Goal: Obtain resource: Obtain resource

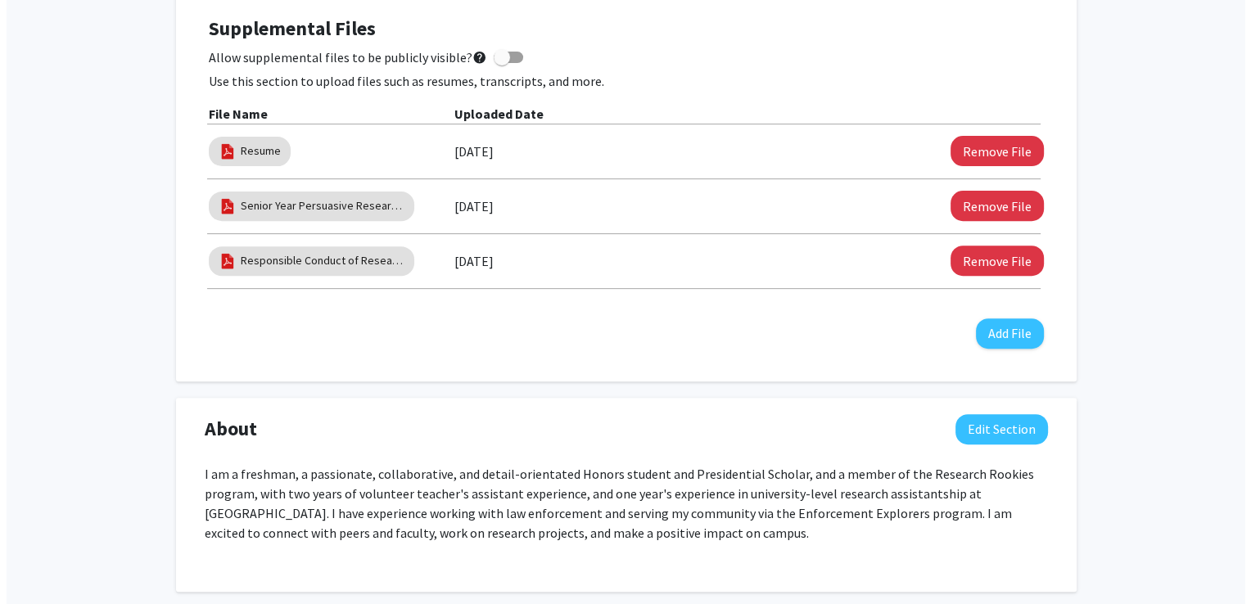
scroll to position [573, 0]
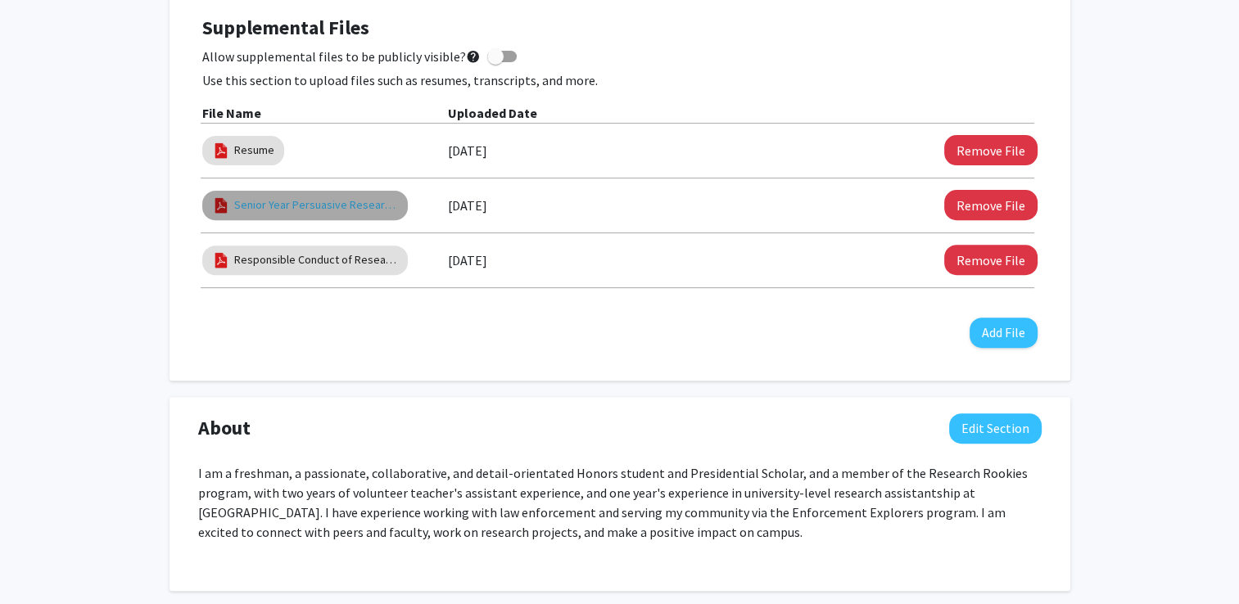
click at [314, 205] on link "Senior Year Persuasive Research Essay" at bounding box center [316, 204] width 164 height 17
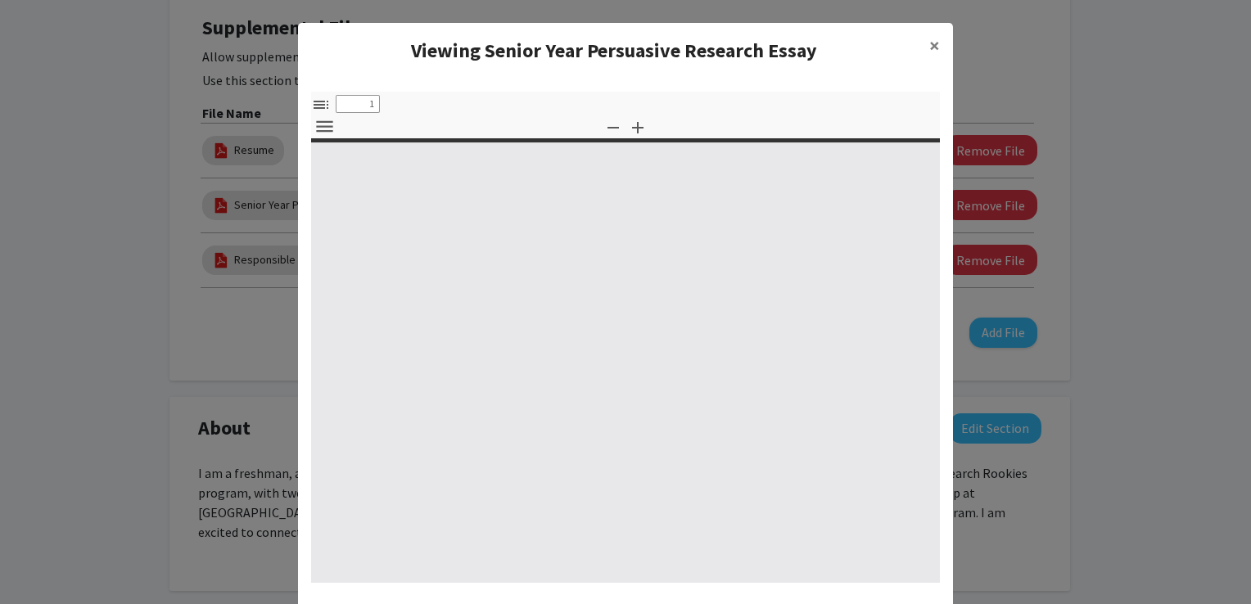
select select "custom"
type input "0"
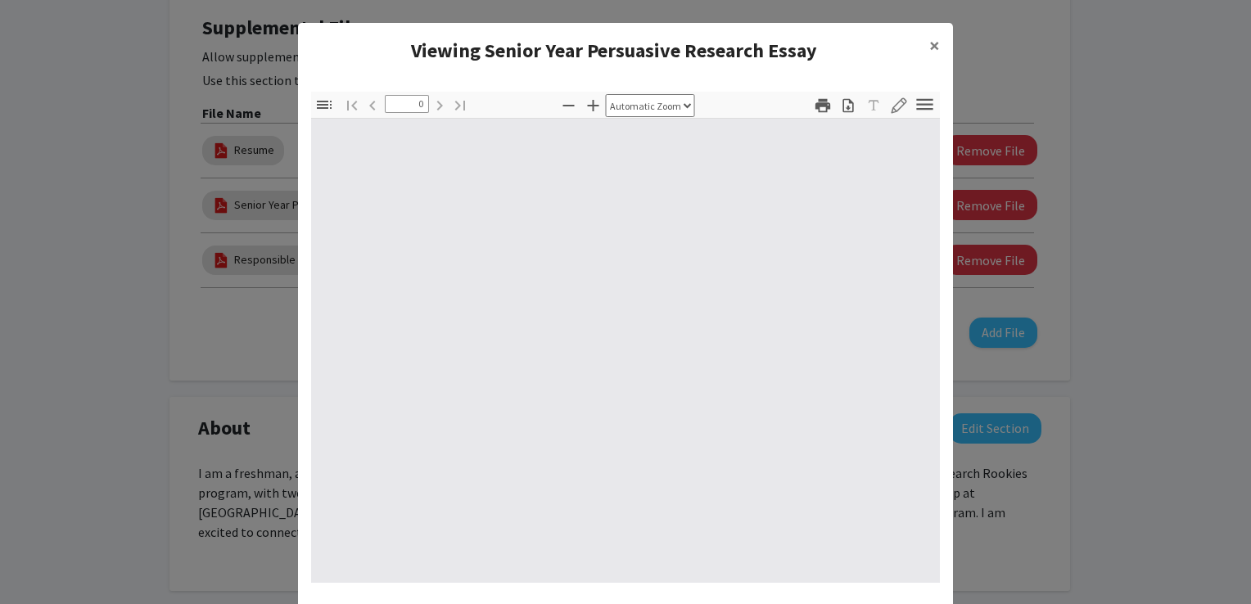
select select "custom"
type input "1"
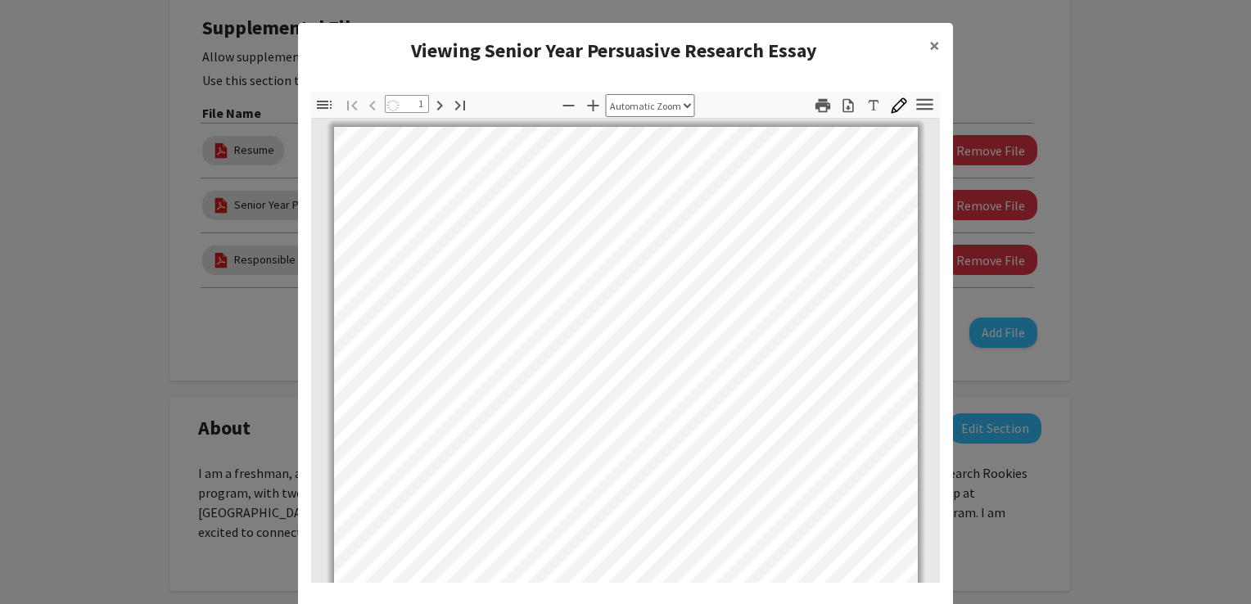
select select "auto"
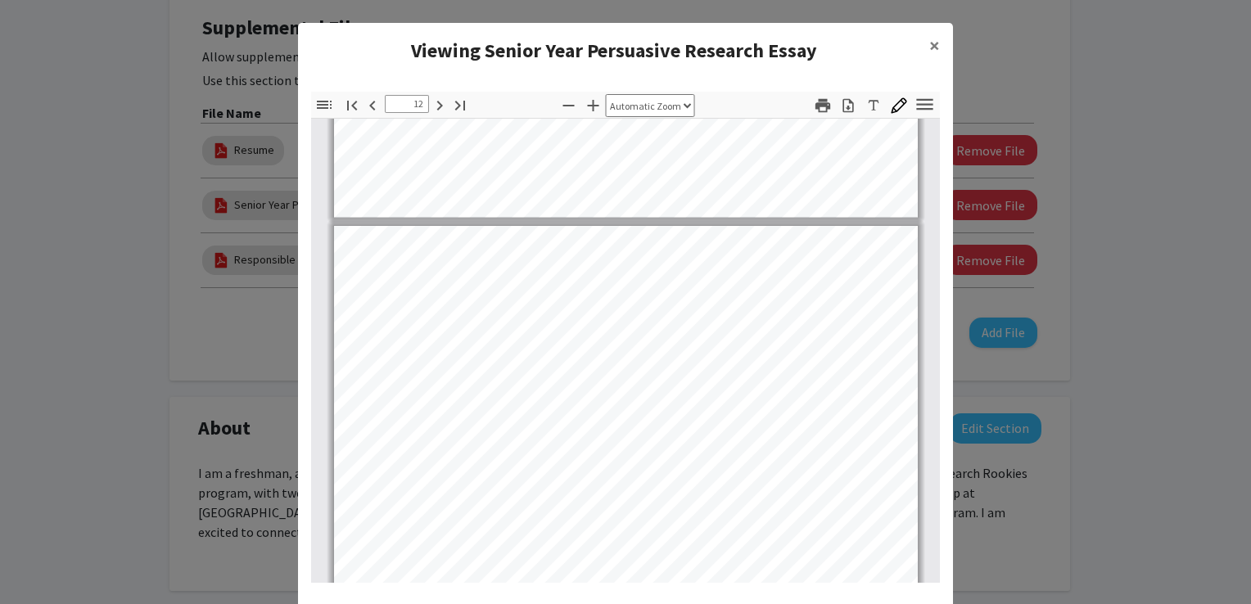
scroll to position [8308, 0]
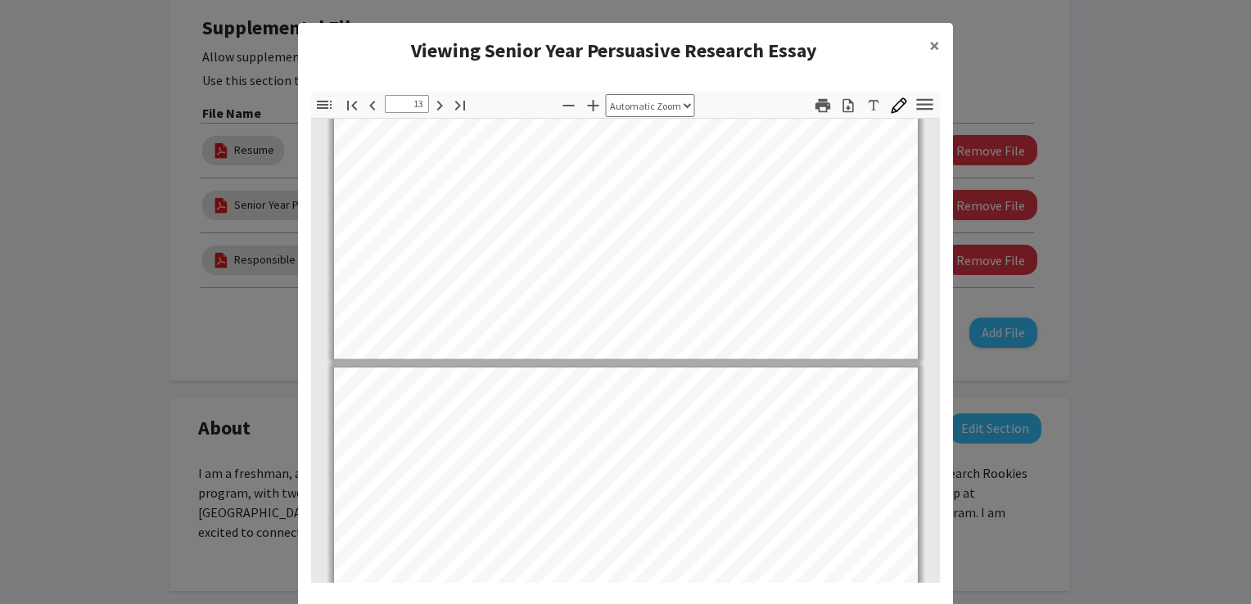
type input "14"
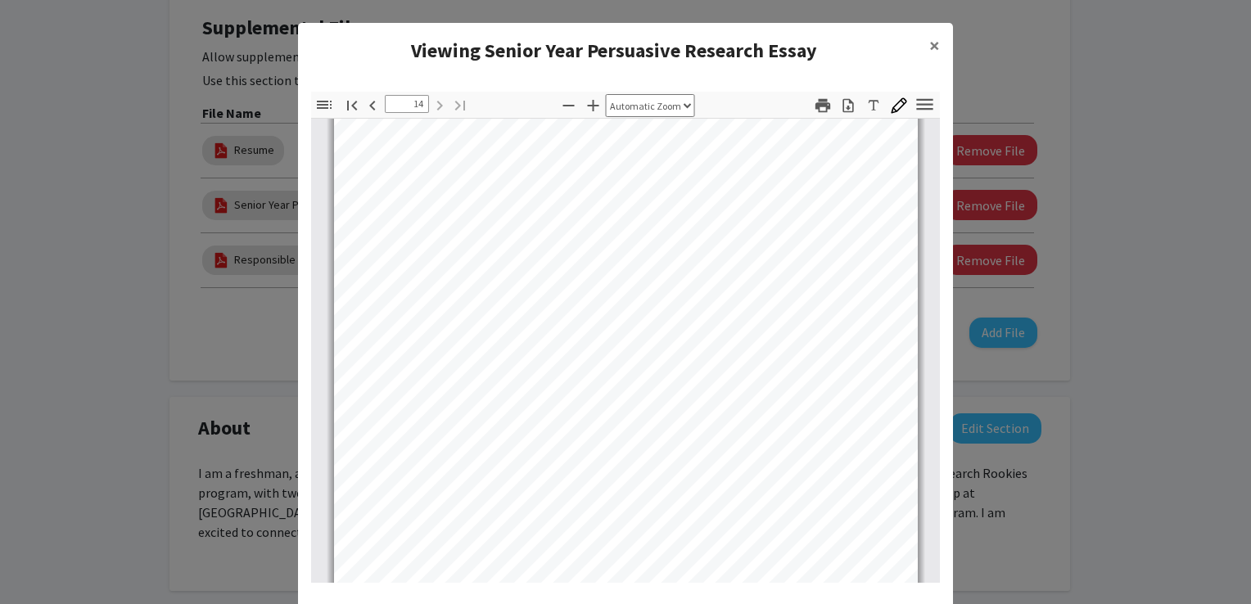
scroll to position [10238, 0]
click at [929, 47] on span "×" at bounding box center [934, 45] width 11 height 25
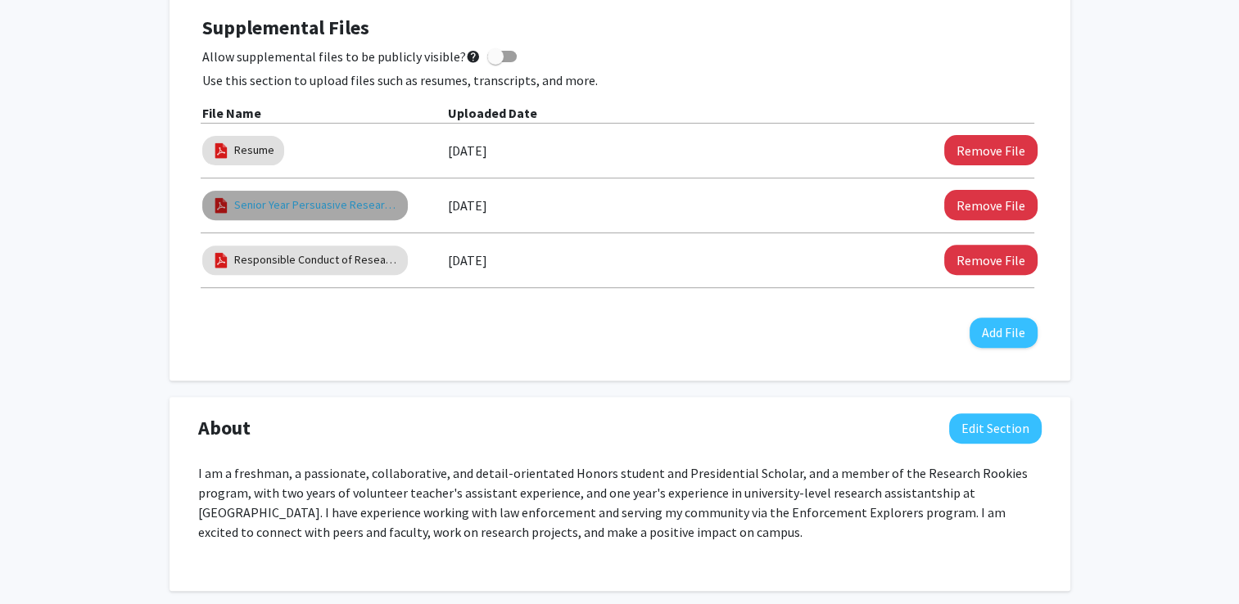
click at [357, 205] on link "Senior Year Persuasive Research Essay" at bounding box center [316, 204] width 164 height 17
select select "custom"
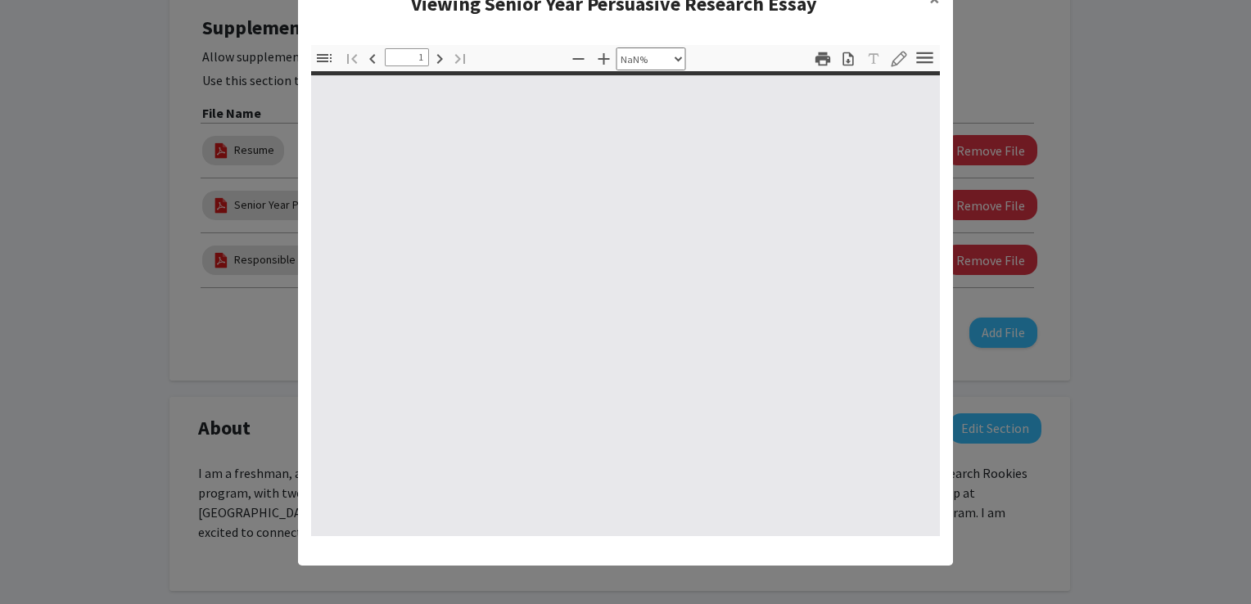
scroll to position [0, 0]
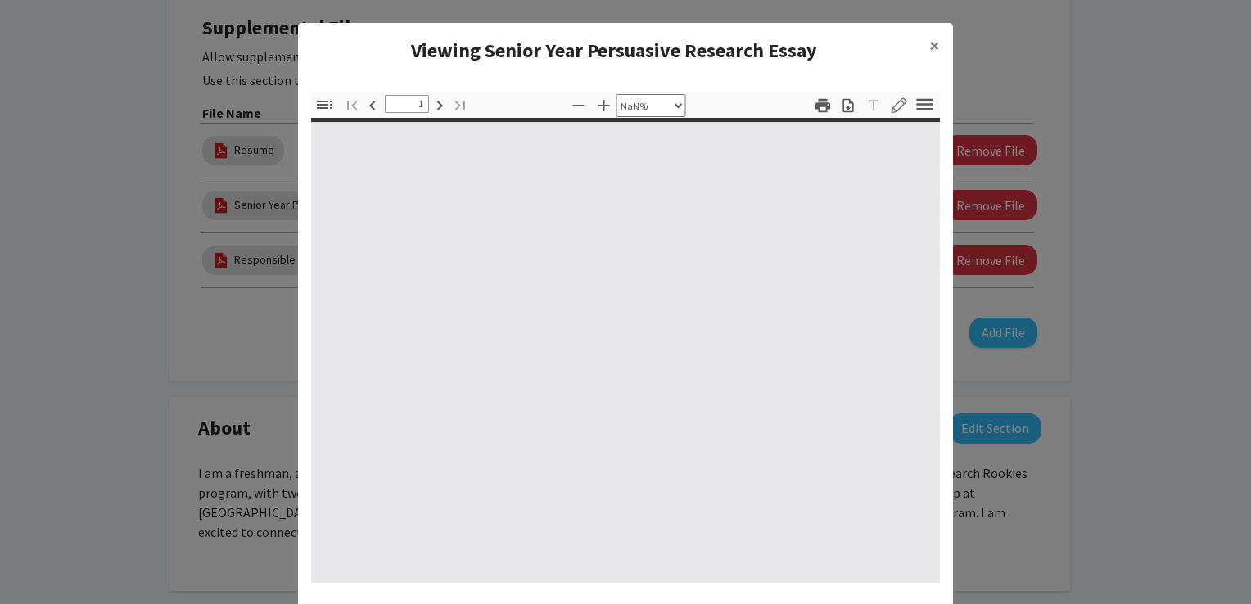
type input "0"
select select "custom"
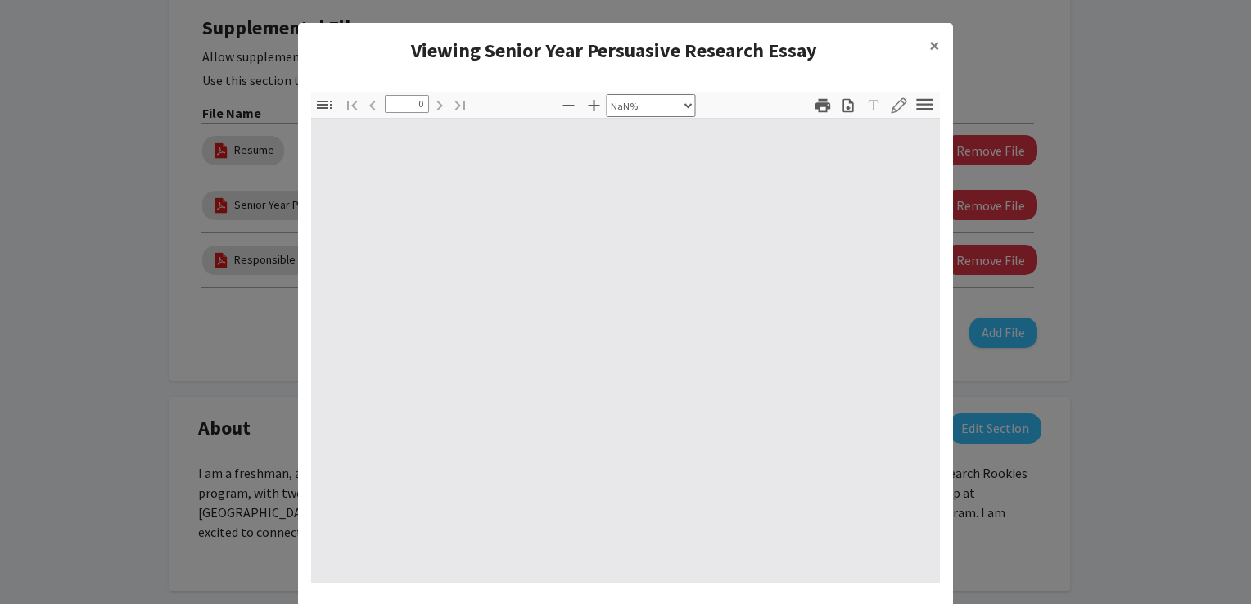
type input "1"
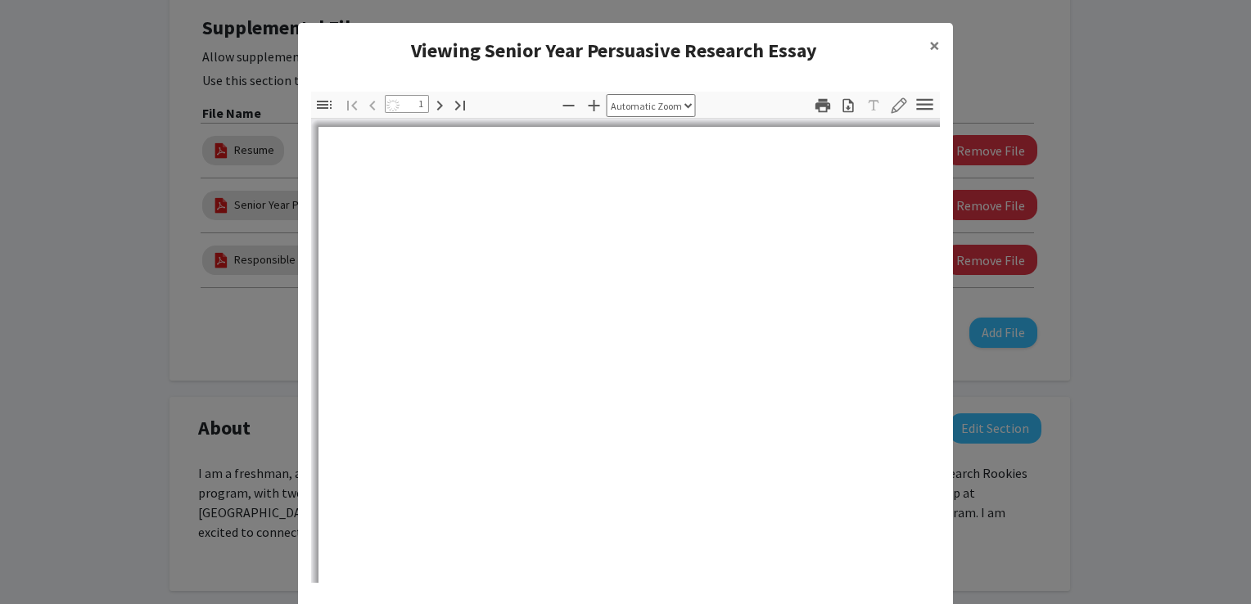
select select "auto"
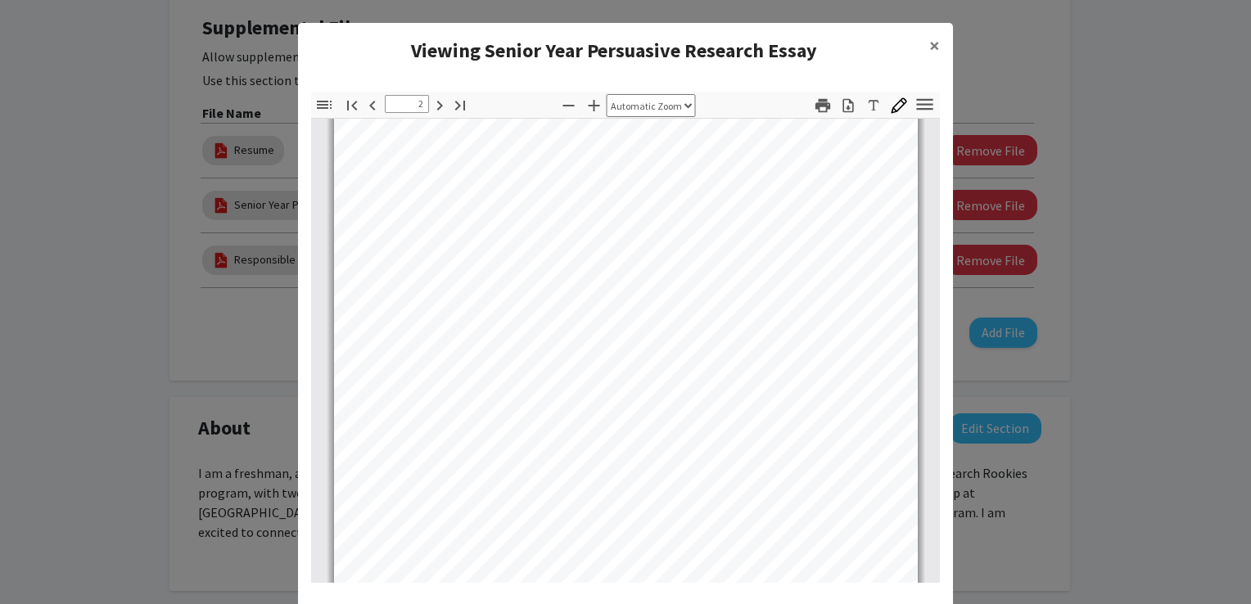
scroll to position [949, 0]
type input "1"
